Goal: Task Accomplishment & Management: Use online tool/utility

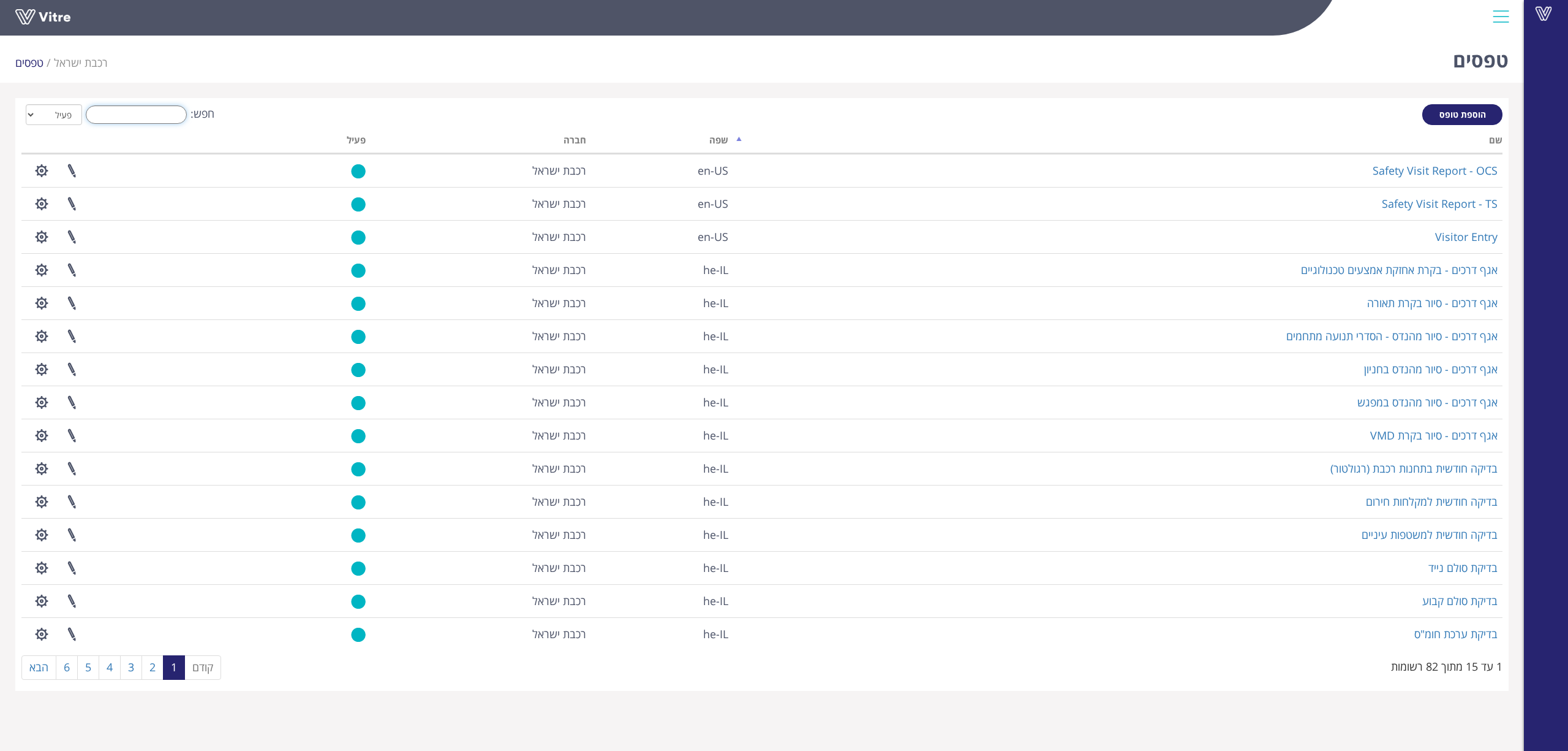
click at [184, 123] on input "חפש:" at bounding box center [137, 115] width 101 height 18
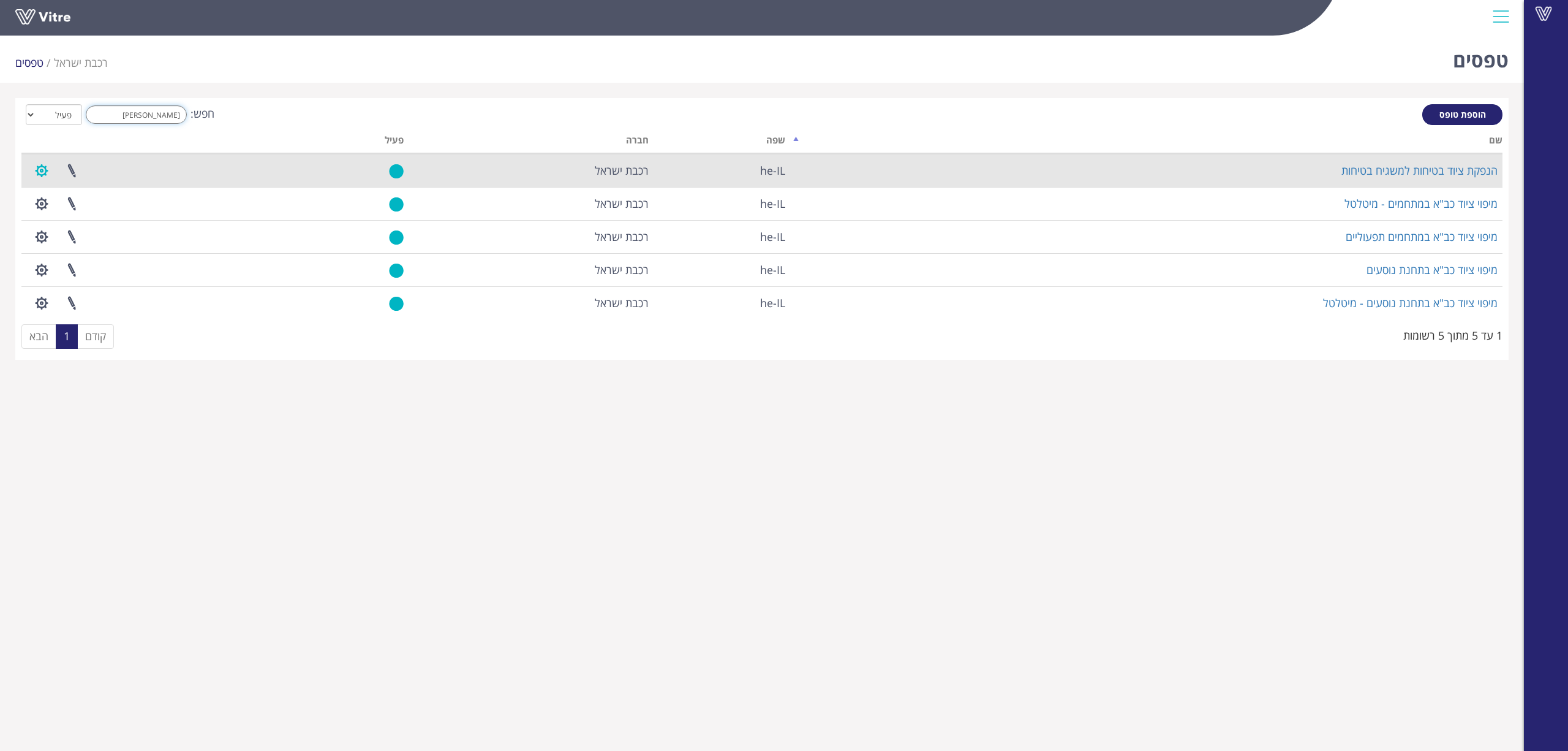
type input "ציו"
click at [39, 168] on button "button" at bounding box center [41, 170] width 30 height 32
click at [71, 210] on link "הגדרת משתמשים" at bounding box center [75, 215] width 97 height 16
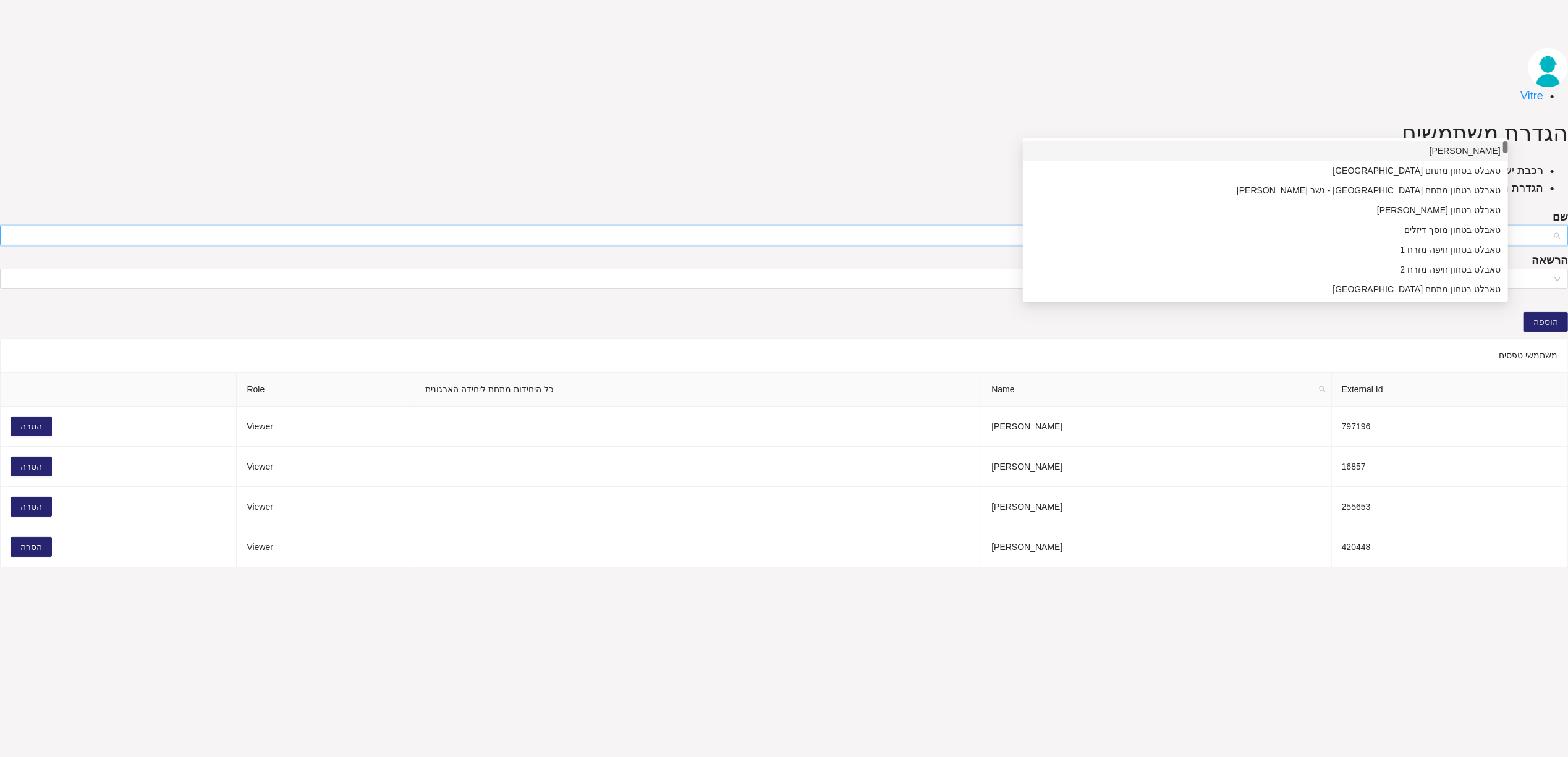
click at [1121, 226] on input "search" at bounding box center [779, 236] width 1545 height 18
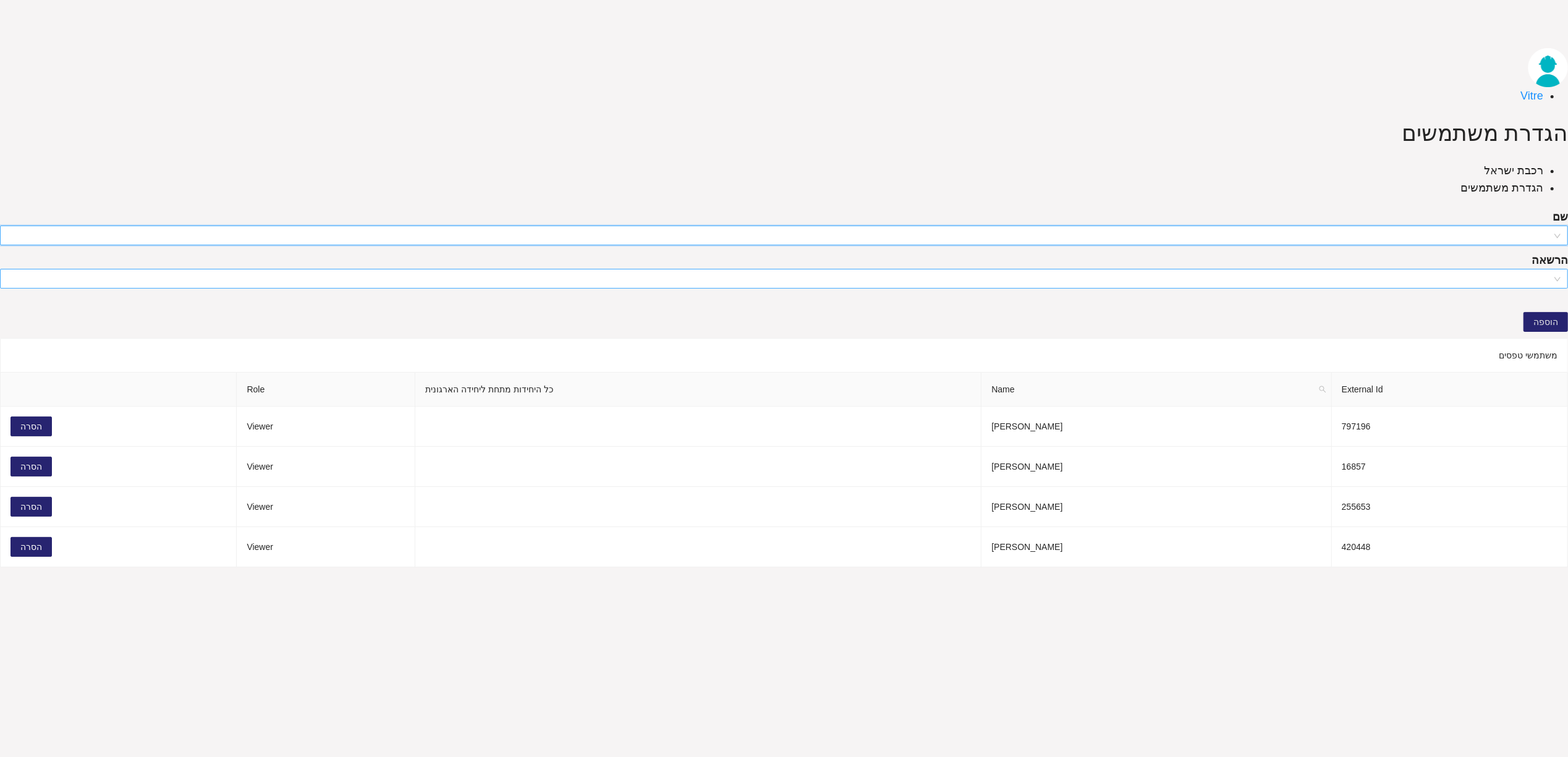
click at [942, 269] on input "search" at bounding box center [779, 278] width 1545 height 18
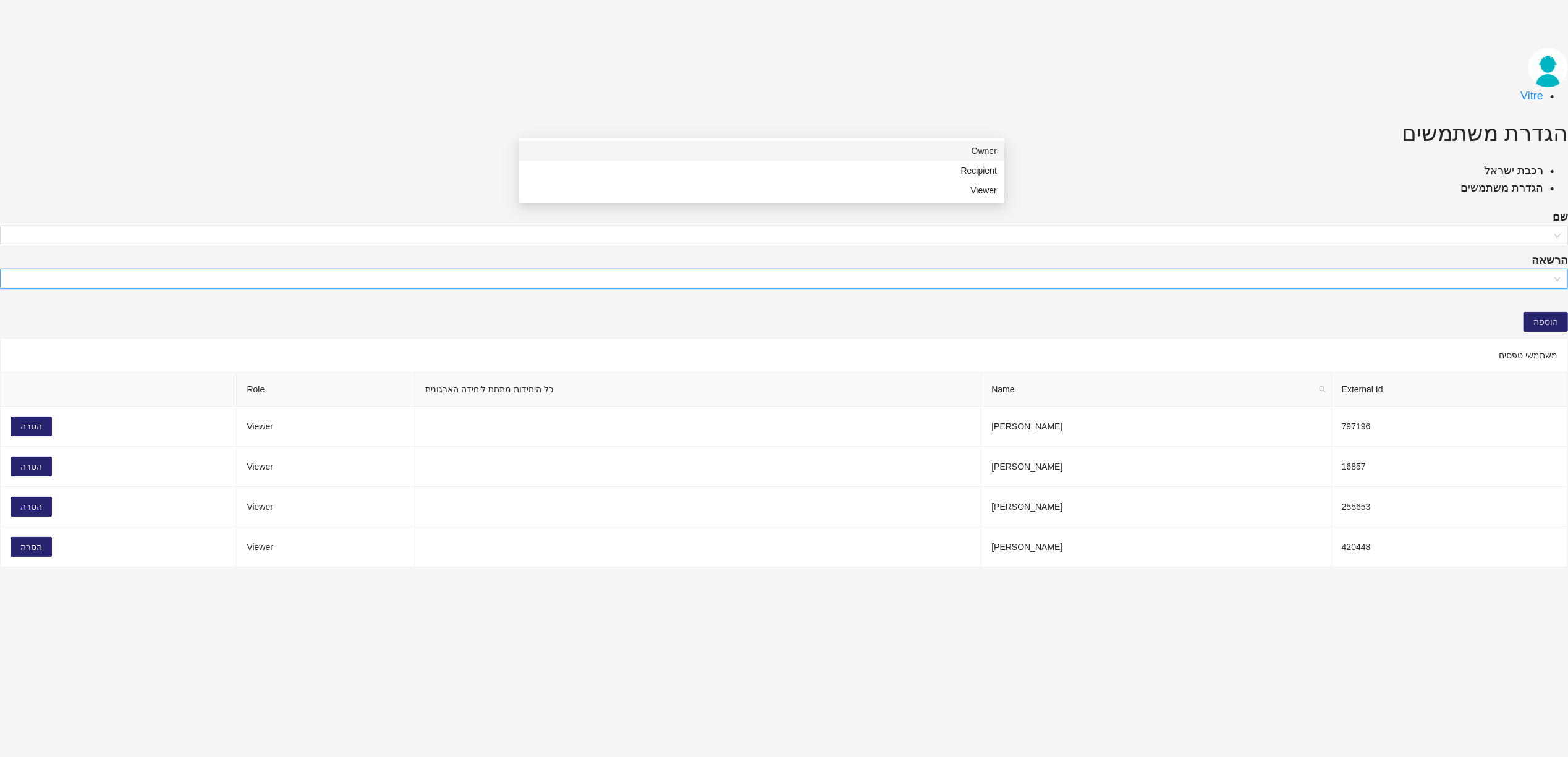
click at [1023, 116] on div "הגדרת משתמשים רכבת [PERSON_NAME] הגדרת משתמשים שם הרשאה הוספה משתמשי טפסים Exte…" at bounding box center [784, 342] width 1568 height 452
